Goal: Contribute content: Add original content to the website for others to see

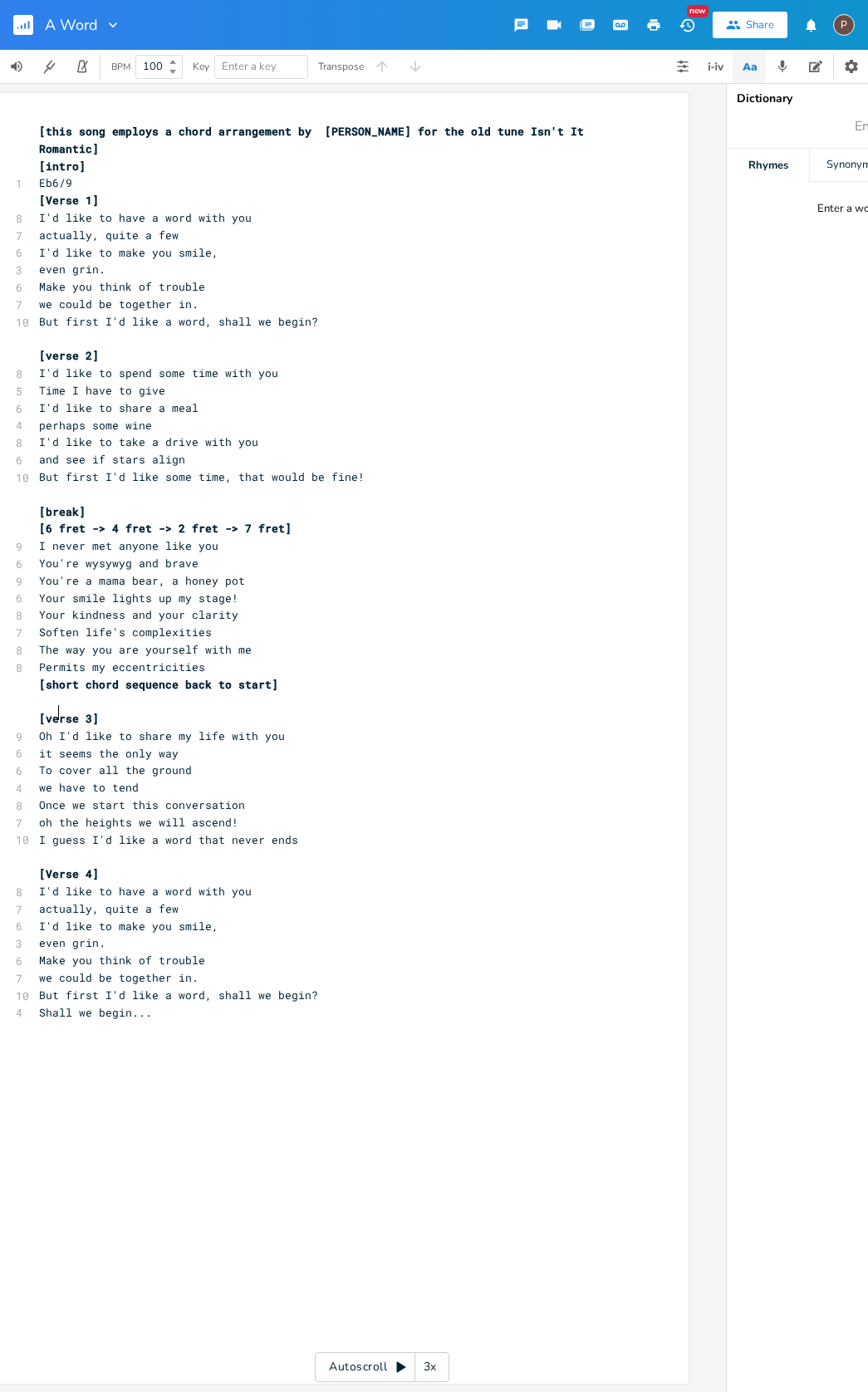
scroll to position [0, 40]
click at [51, 521] on span "[6 fret -> 4 fret -> 2 fret -> 7 fret]" at bounding box center [163, 528] width 252 height 15
type textarea "7"
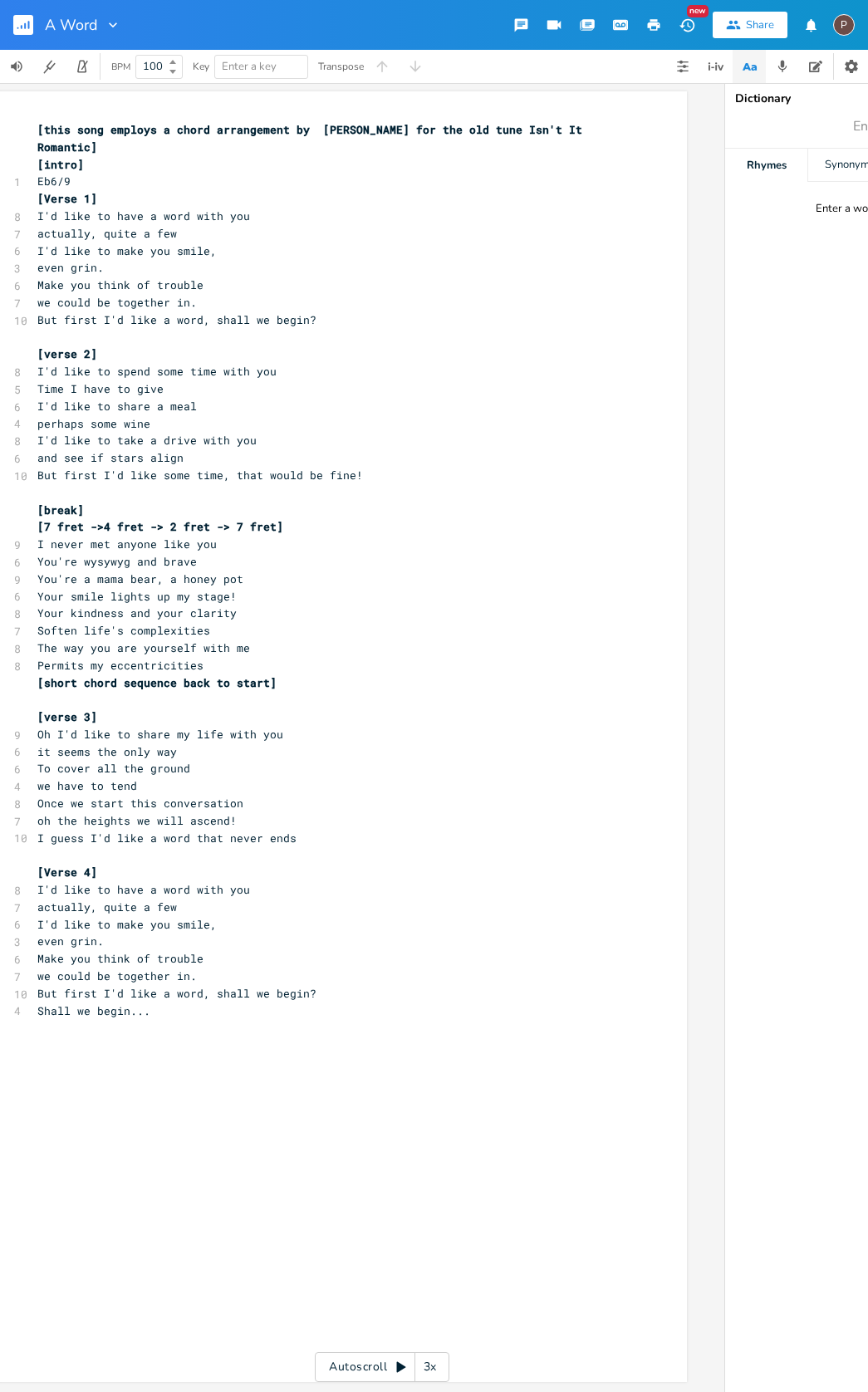
type textarea "5"
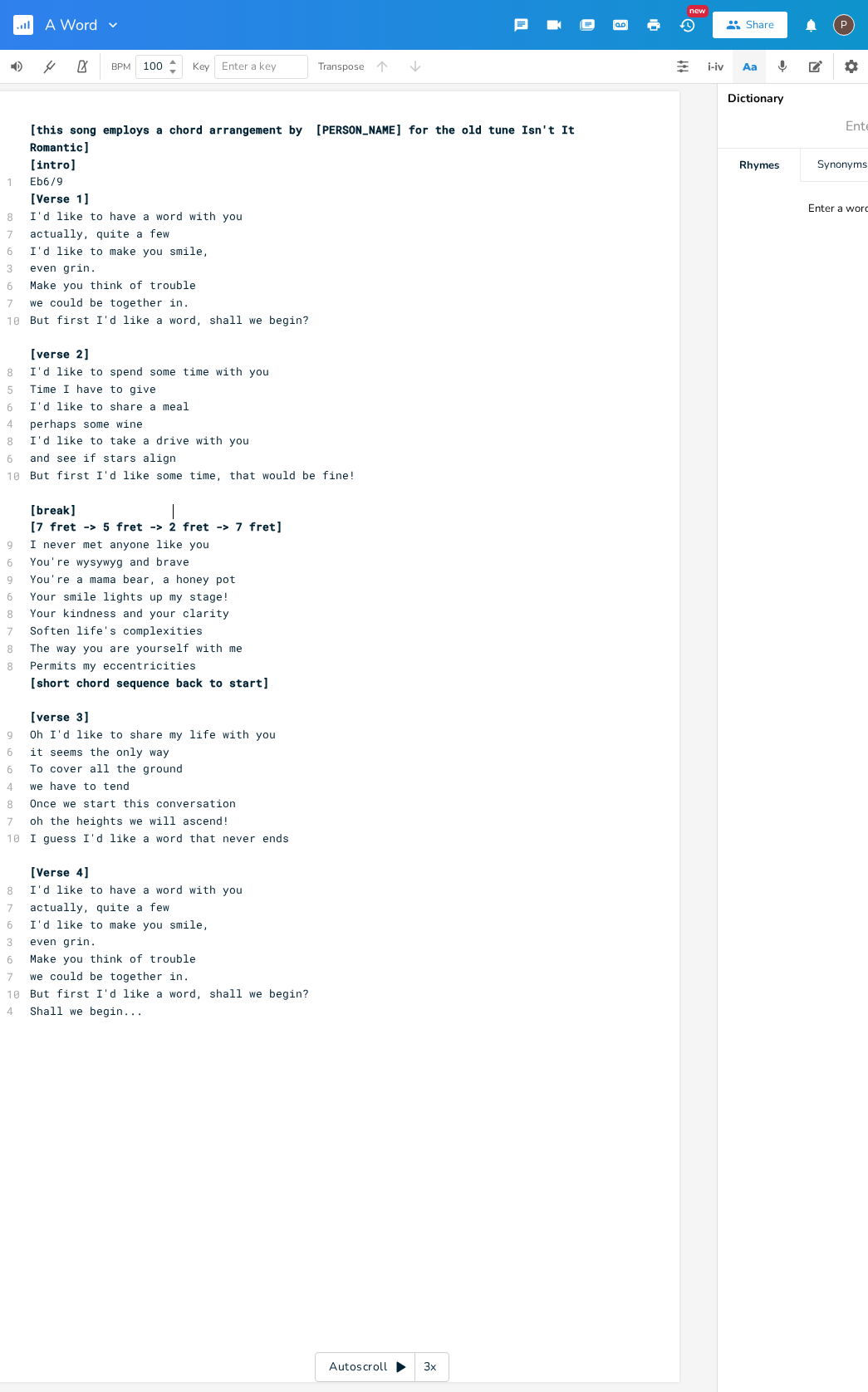
scroll to position [0, 49]
click at [66, 830] on span "I guess I'd like a word that never ends" at bounding box center [158, 838] width 259 height 15
type textarea "Oh yes"
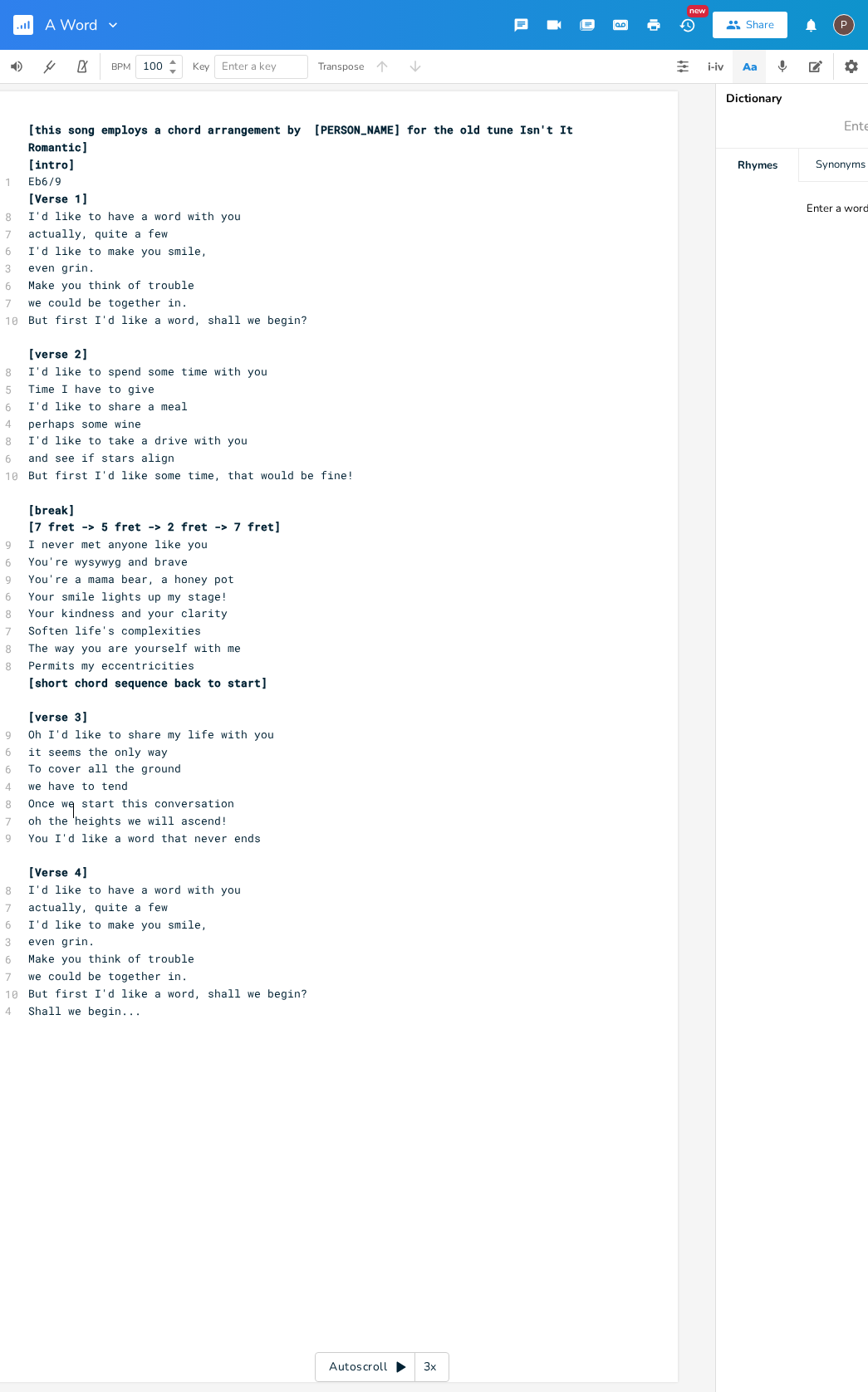
type textarea "You ou"
type textarea "could say"
type textarea "Yes"
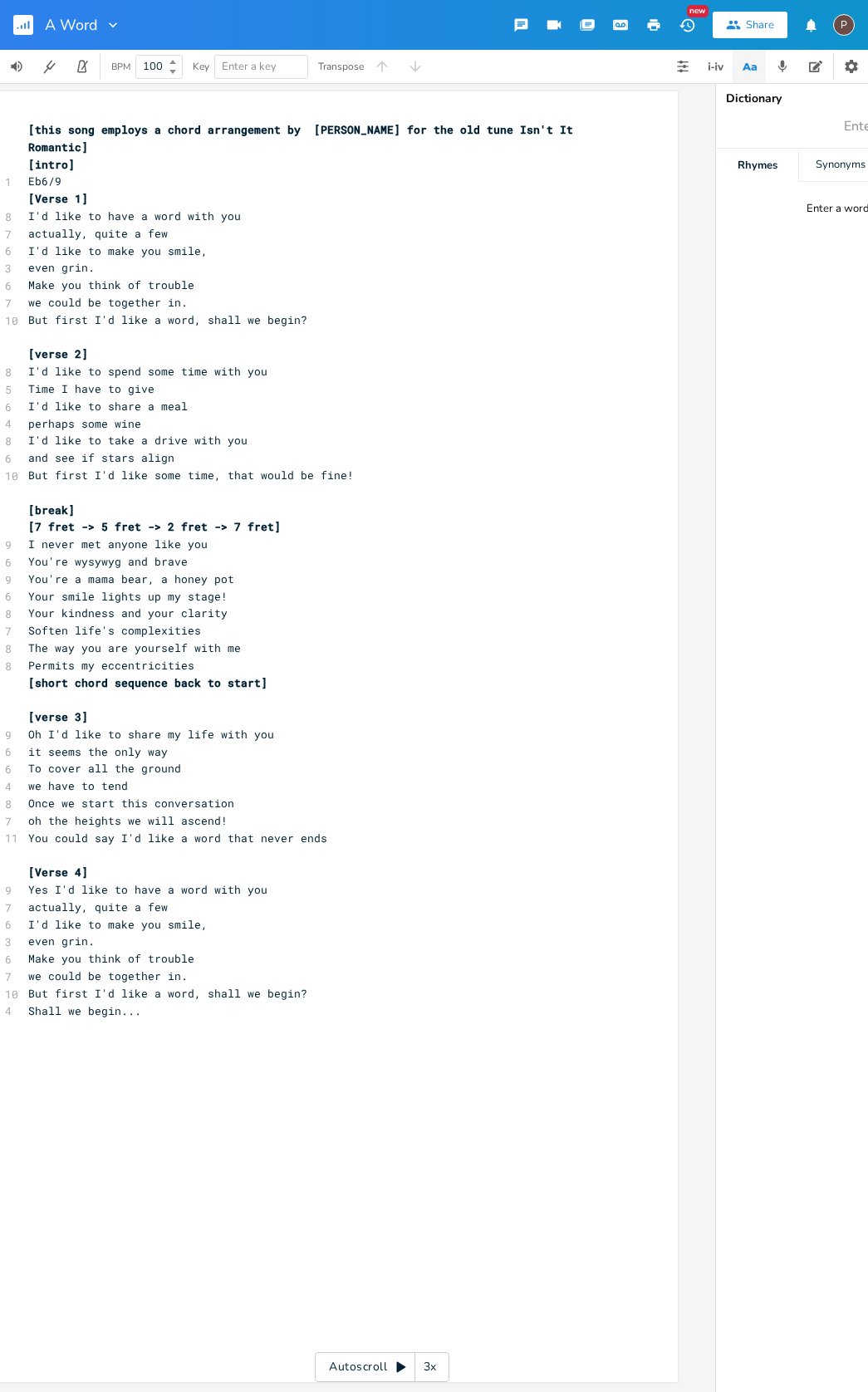
scroll to position [0, 54]
click at [78, 934] on span "even grin." at bounding box center [57, 941] width 66 height 15
type textarea "to se y"
type textarea "s"
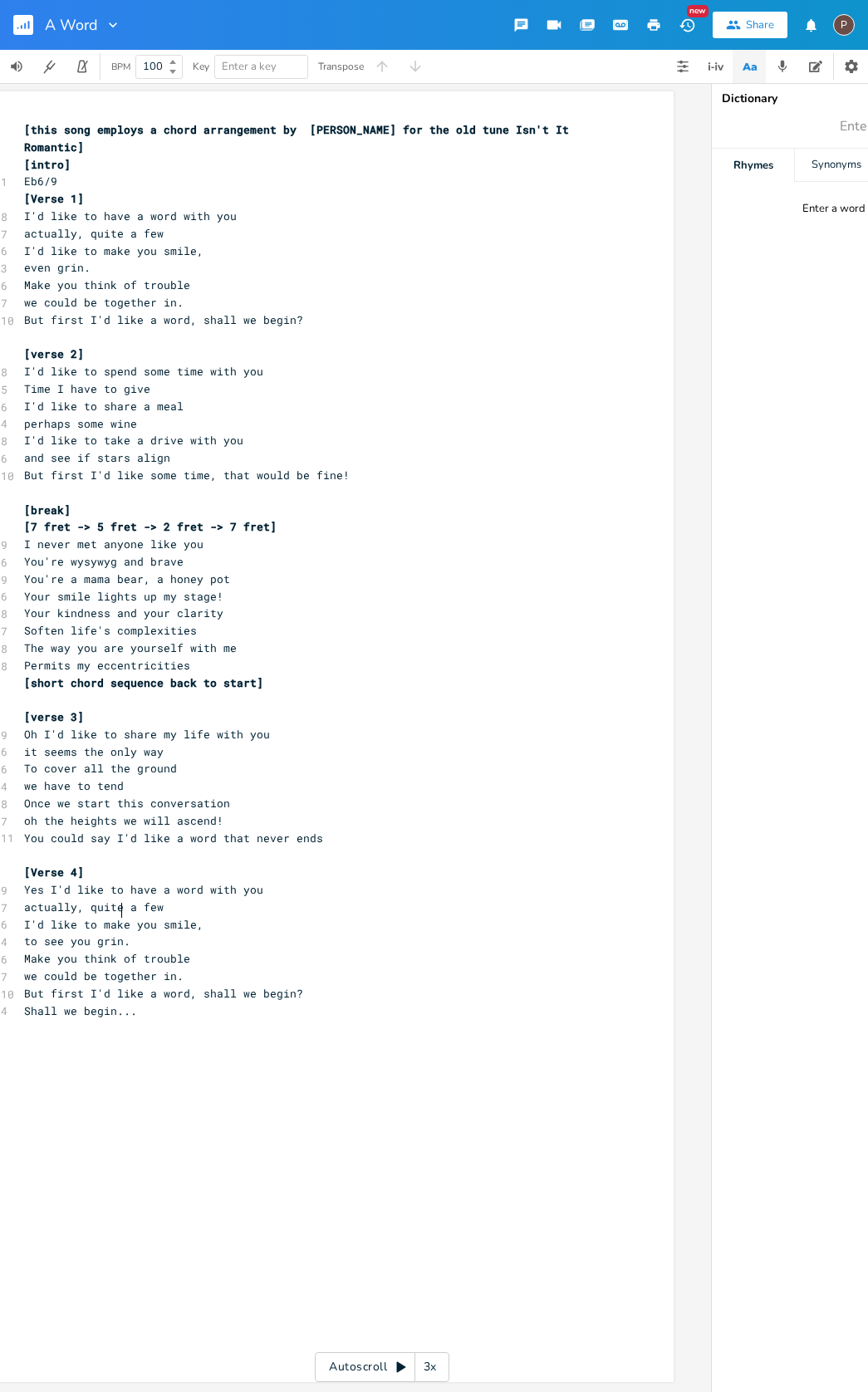
type textarea "ee you"
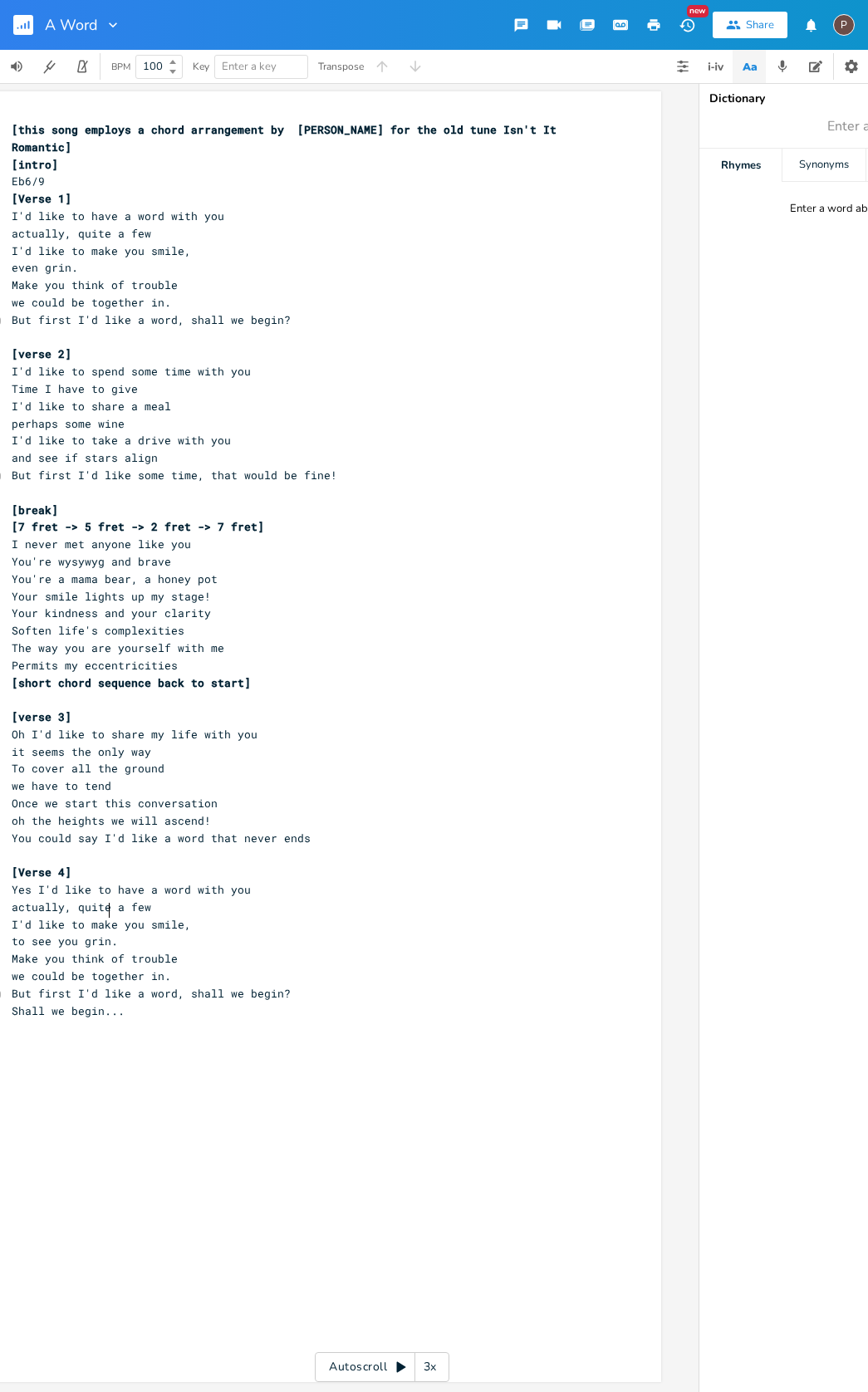
scroll to position [0, 70]
click at [113, 934] on span "to see you grin." at bounding box center [60, 941] width 106 height 15
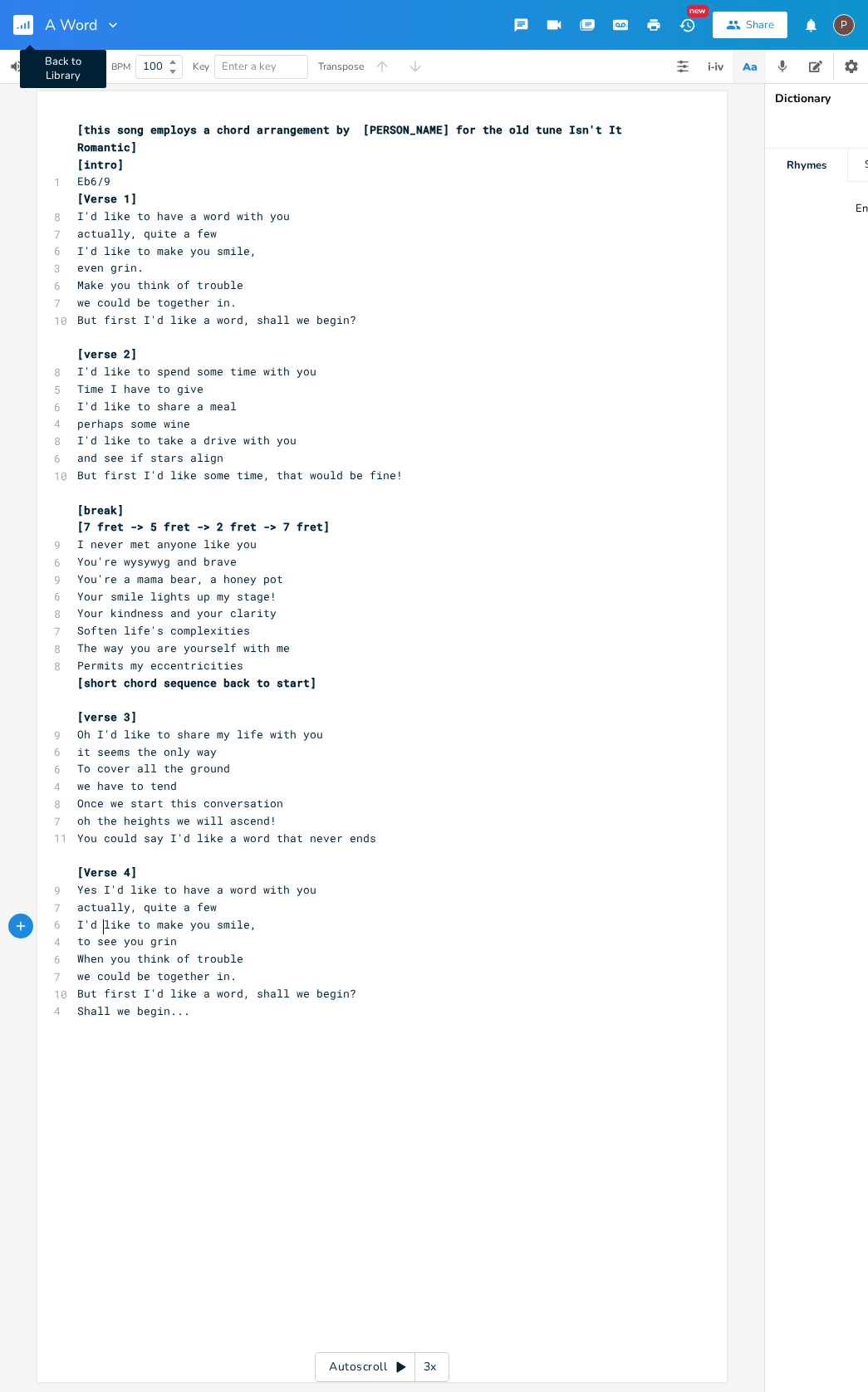
scroll to position [0, 1]
type textarea "When"
click at [26, 28] on rect "button" at bounding box center [24, 25] width 20 height 20
